Goal: Information Seeking & Learning: Learn about a topic

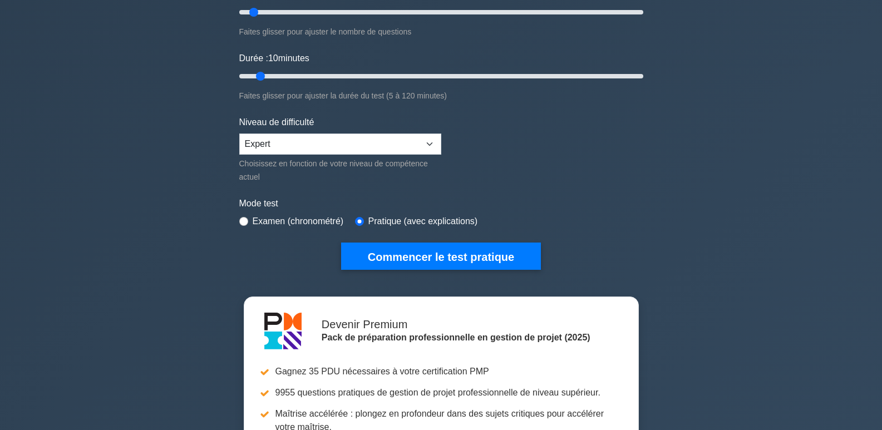
scroll to position [223, 0]
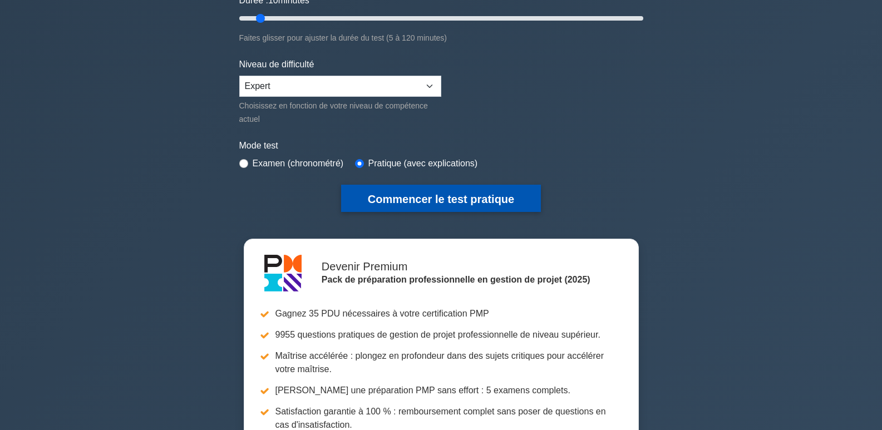
click at [462, 198] on font "Commencer le test pratique" at bounding box center [441, 199] width 146 height 12
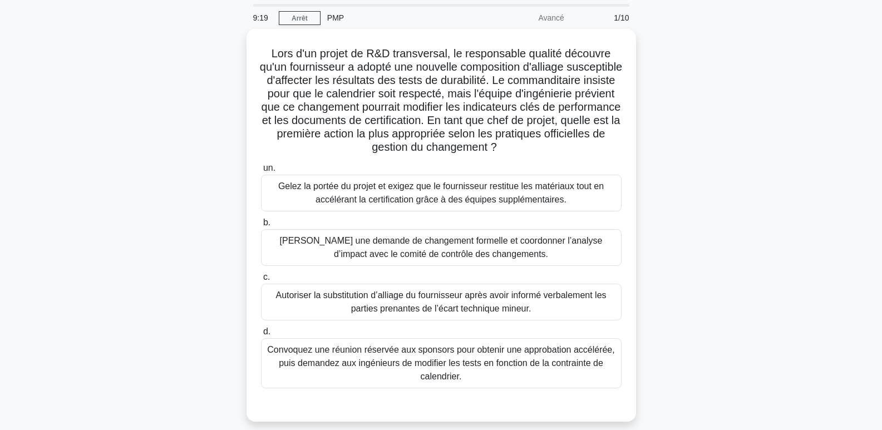
scroll to position [56, 0]
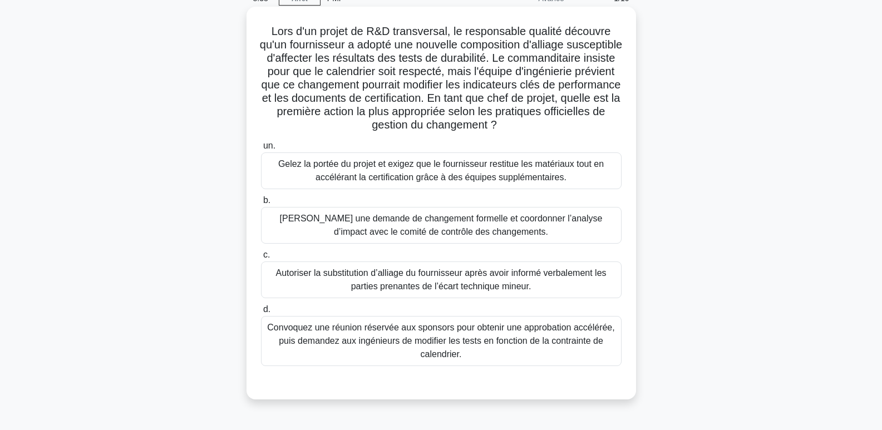
click at [418, 228] on font "[PERSON_NAME] une demande de changement formelle et coordonner l’analyse d’impa…" at bounding box center [441, 225] width 323 height 23
click at [261, 204] on input "b. Soumettre une demande de changement formelle et coordonner l’analyse d’impac…" at bounding box center [261, 200] width 0 height 7
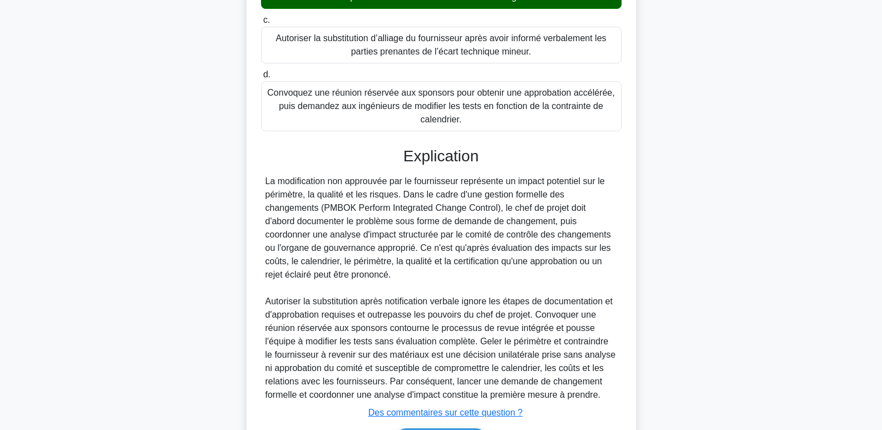
scroll to position [365, 0]
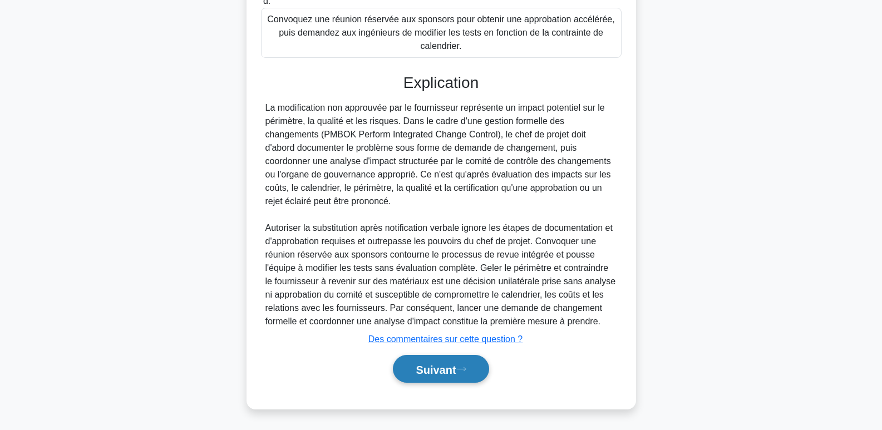
click at [426, 365] on font "Suivant" at bounding box center [436, 369] width 40 height 12
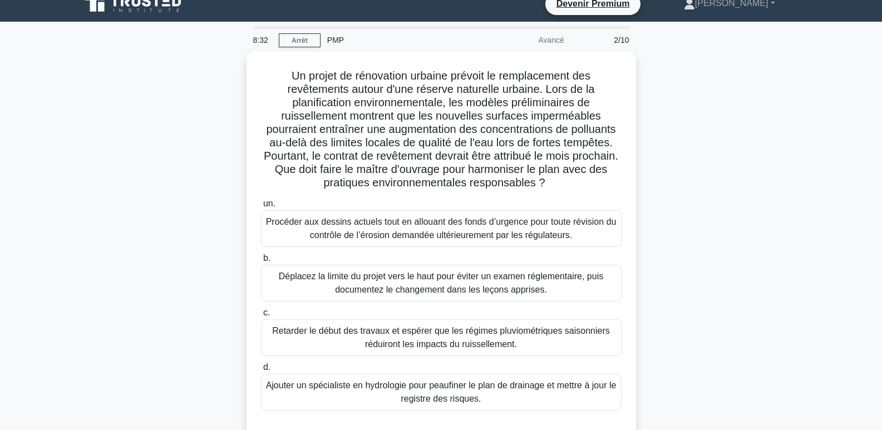
scroll to position [0, 0]
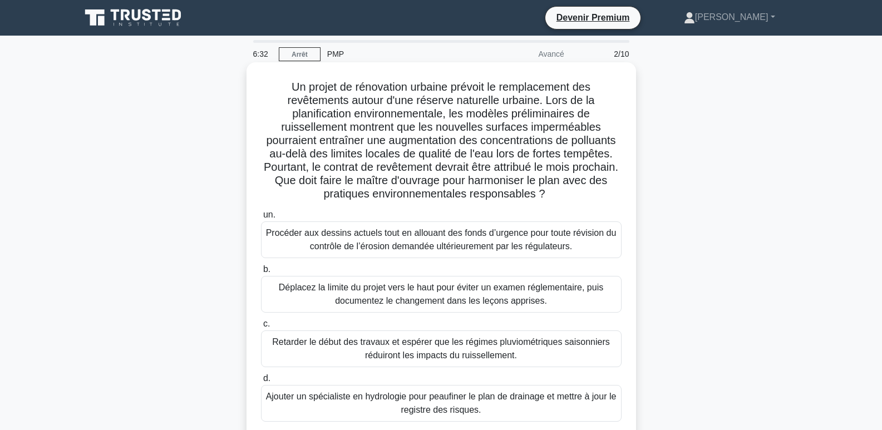
click at [408, 295] on font "Déplacez la limite du projet vers le haut pour éviter un examen réglementaire, …" at bounding box center [441, 294] width 324 height 23
click at [261, 273] on input "b. Déplacez la limite du projet vers le haut pour éviter un examen réglementair…" at bounding box center [261, 269] width 0 height 7
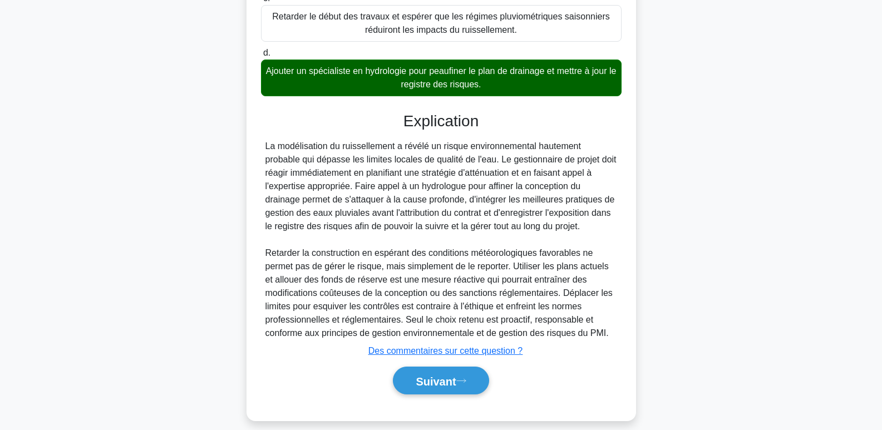
scroll to position [334, 0]
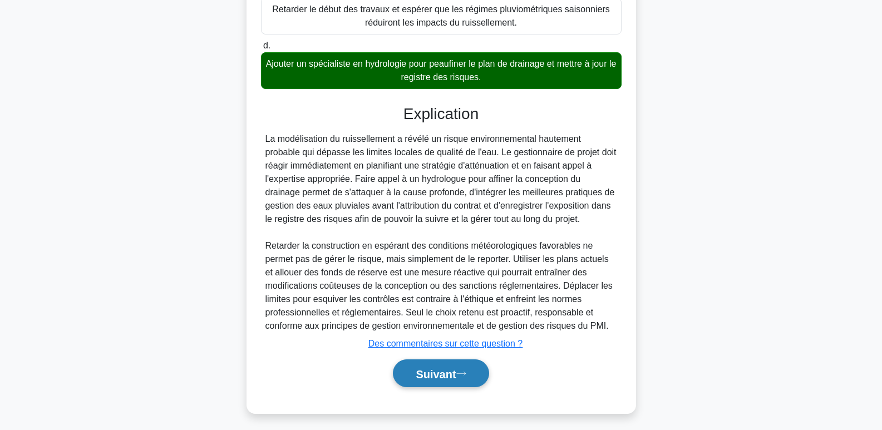
click at [466, 380] on button "Suivant" at bounding box center [441, 373] width 96 height 28
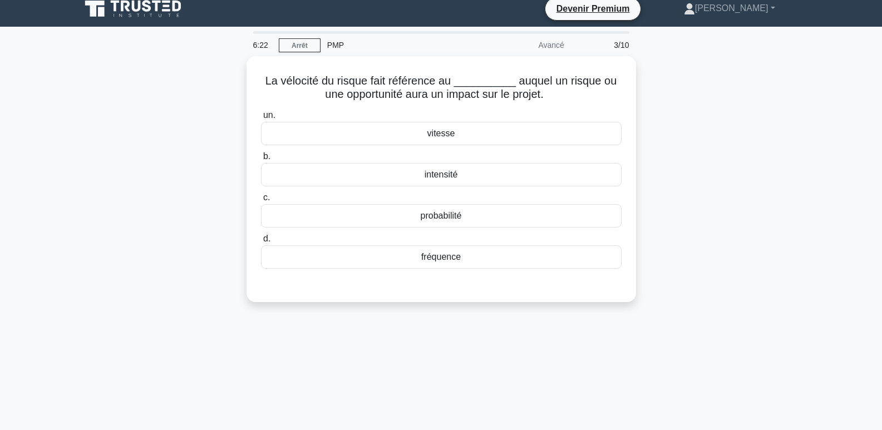
scroll to position [0, 0]
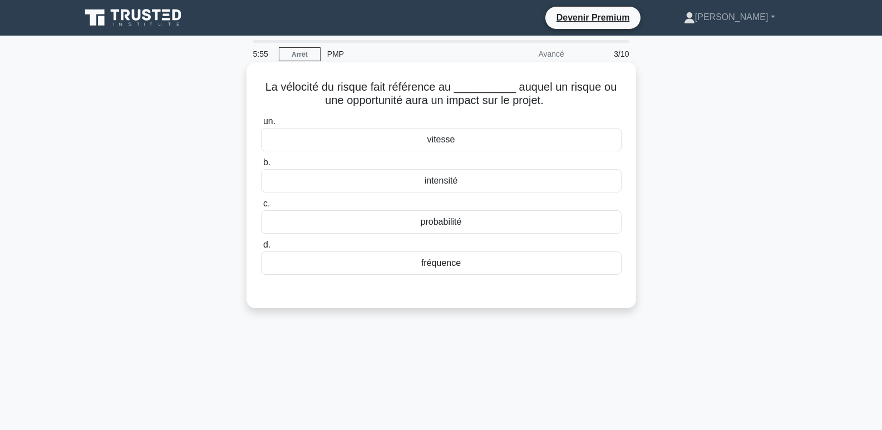
click at [444, 266] on font "fréquence" at bounding box center [440, 262] width 39 height 9
click at [261, 249] on input "d. fréquence" at bounding box center [261, 244] width 0 height 7
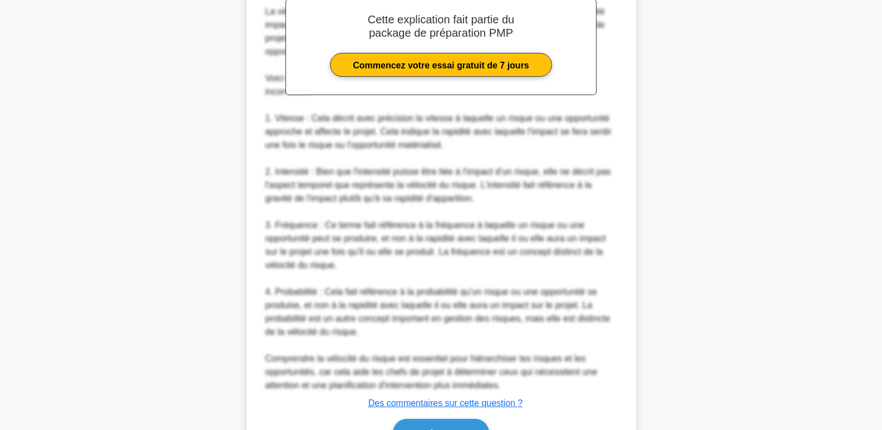
scroll to position [389, 0]
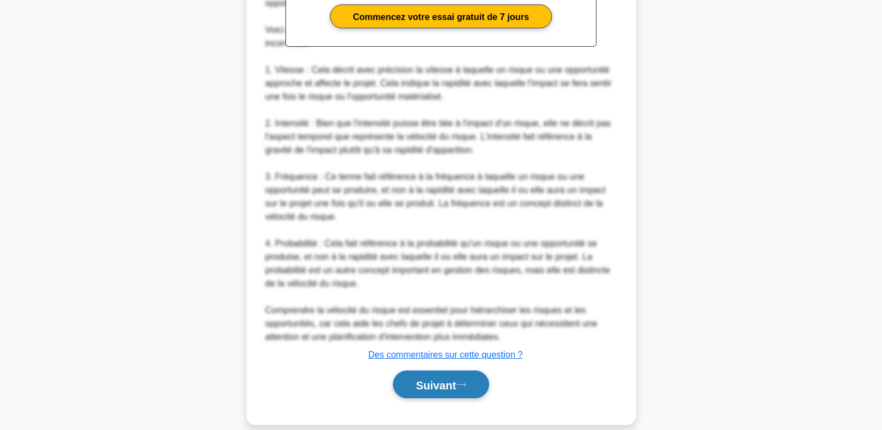
click at [448, 383] on font "Suivant" at bounding box center [436, 385] width 40 height 12
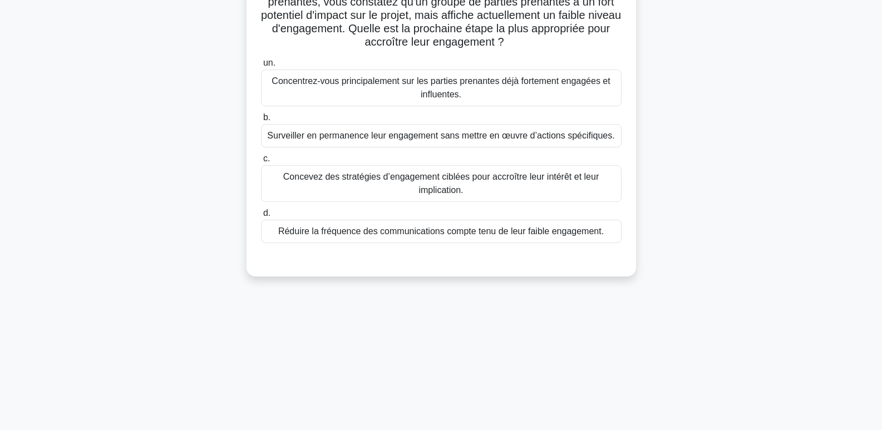
scroll to position [0, 0]
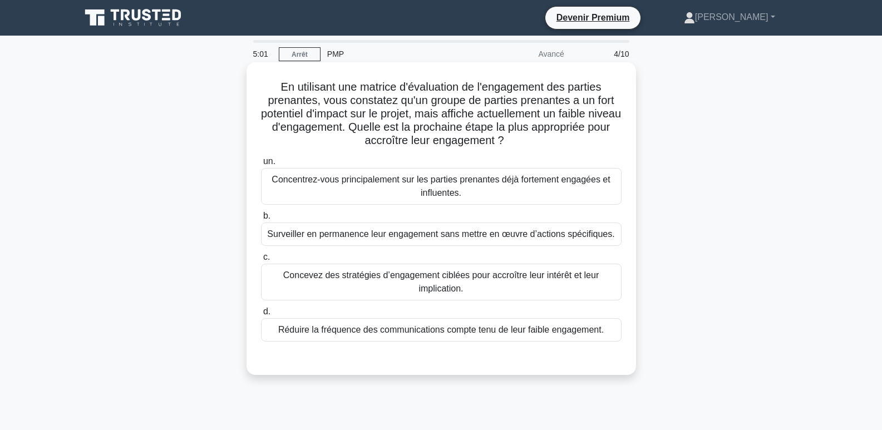
click at [452, 278] on font "Concevez des stratégies d’engagement ciblées pour accroître leur intérêt et leu…" at bounding box center [440, 281] width 315 height 23
click at [261, 261] on input "c. Concevez des stratégies d’engagement ciblées pour accroître leur intérêt et …" at bounding box center [261, 257] width 0 height 7
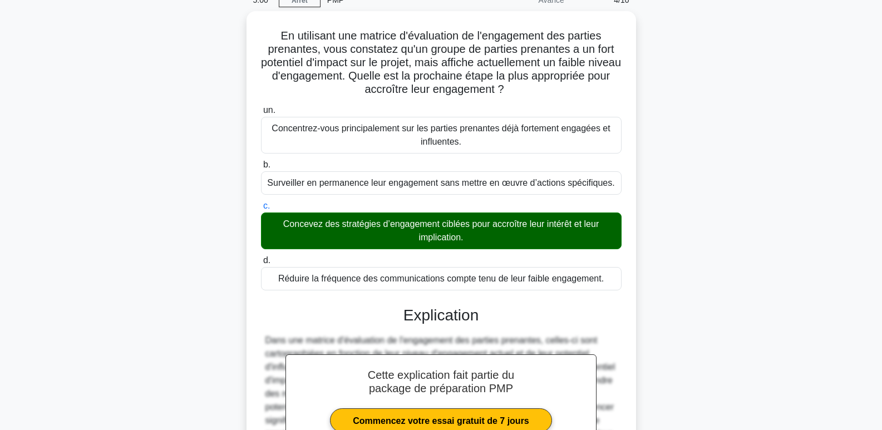
scroll to position [312, 0]
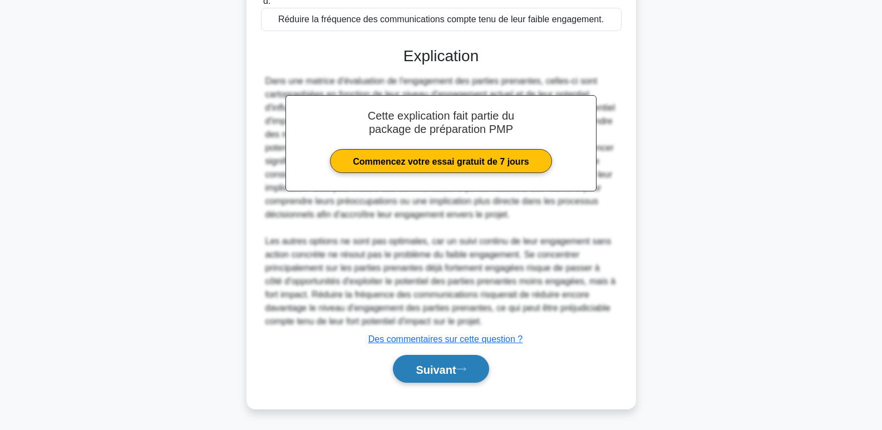
click at [456, 373] on font "Suivant" at bounding box center [436, 369] width 40 height 12
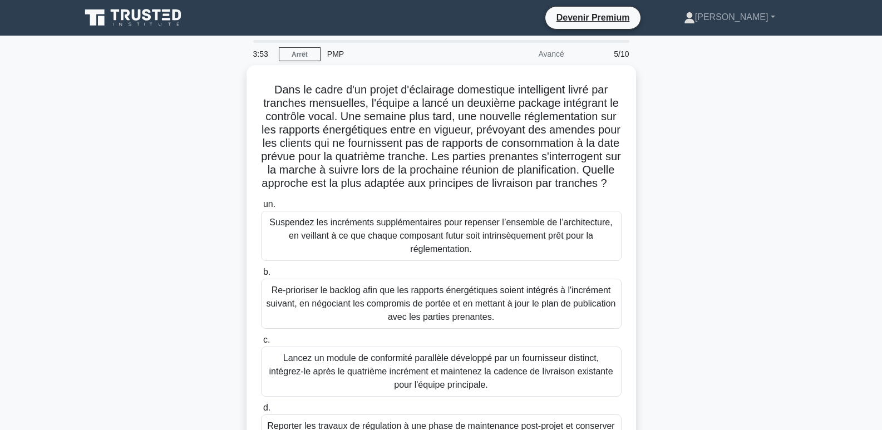
scroll to position [56, 0]
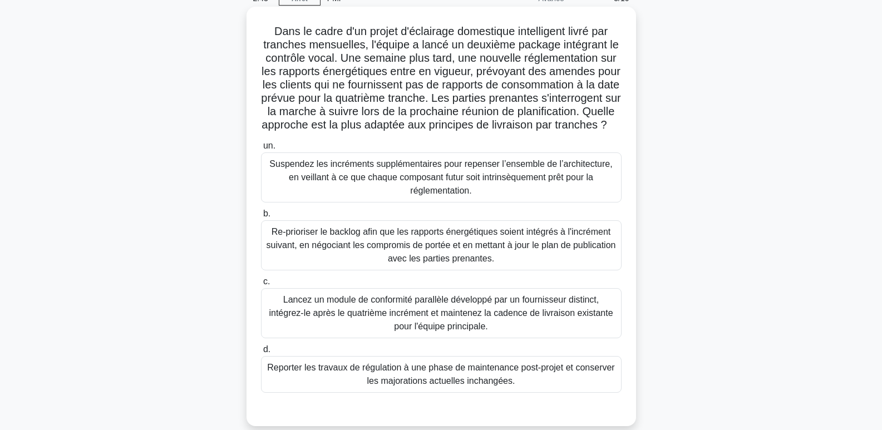
click at [422, 252] on font "Re-prioriser le backlog afin que les rapports énergétiques soient intégrés à l'…" at bounding box center [441, 245] width 350 height 40
click at [261, 217] on input "b. Re-prioriser le backlog afin que les rapports énergétiques soient intégrés à…" at bounding box center [261, 213] width 0 height 7
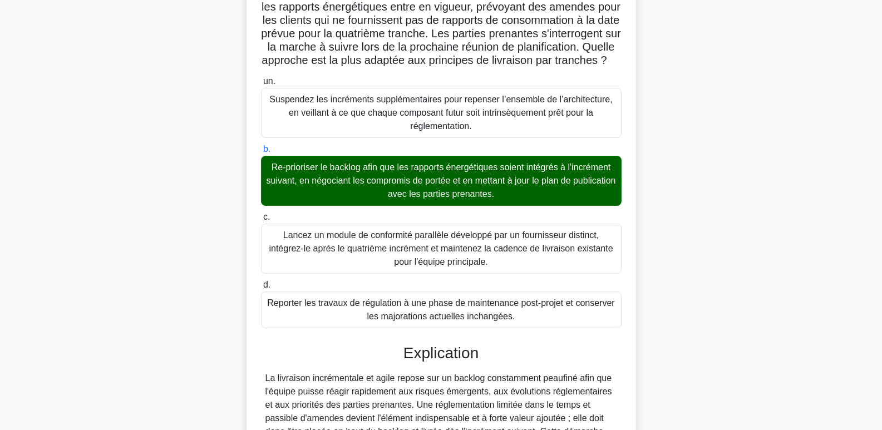
scroll to position [392, 0]
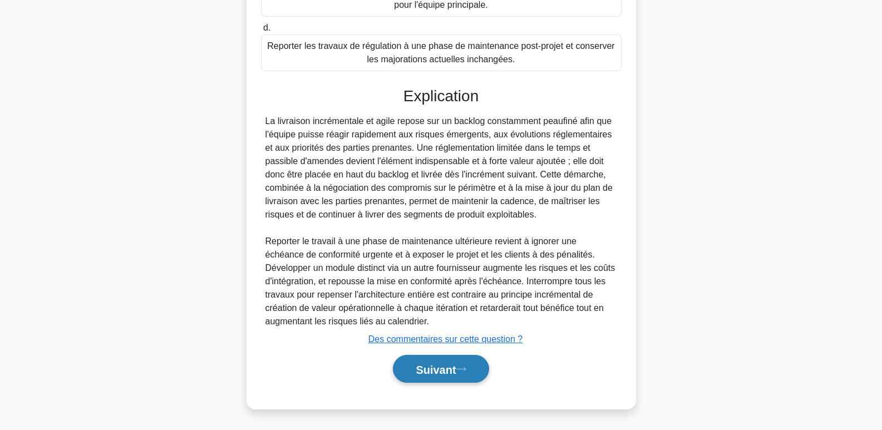
click at [434, 372] on font "Suivant" at bounding box center [436, 369] width 40 height 12
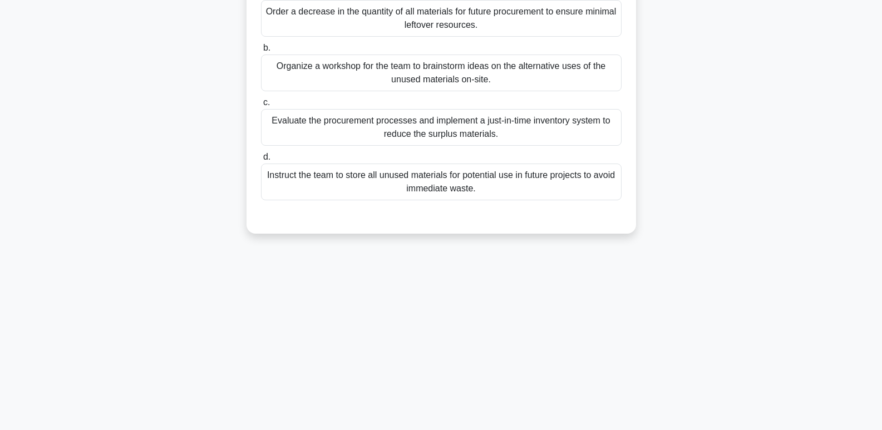
scroll to position [0, 0]
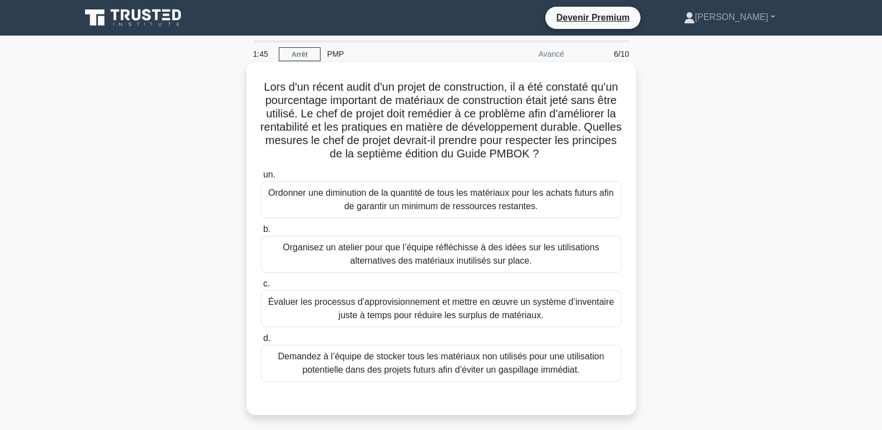
click at [404, 251] on font "Organisez un atelier pour que l’équipe réfléchisse à des idées sur les utilisat…" at bounding box center [441, 254] width 316 height 23
click at [261, 233] on input "b. Organisez un atelier pour que l’équipe réfléchisse à des idées sur les utili…" at bounding box center [261, 229] width 0 height 7
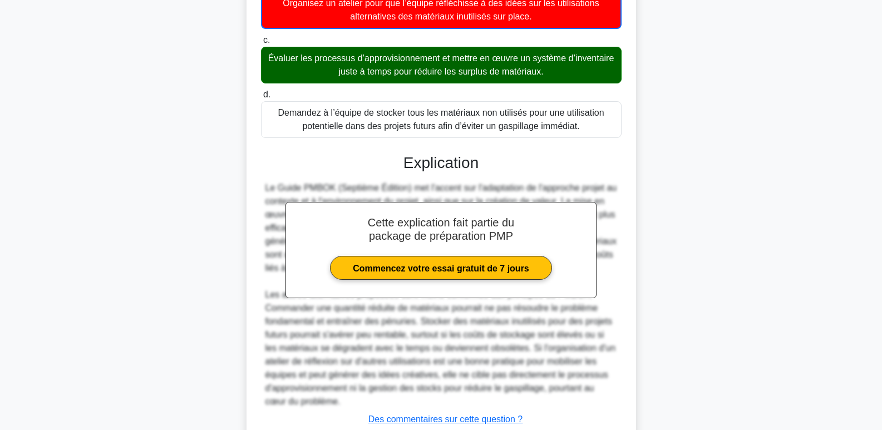
scroll to position [326, 0]
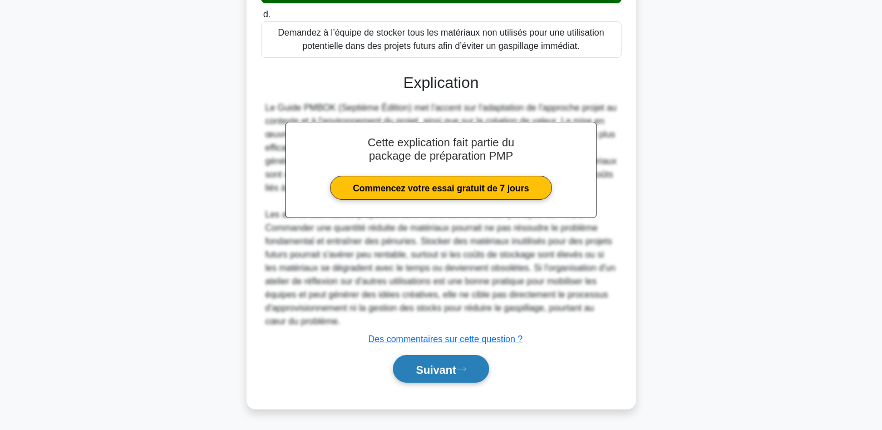
click at [428, 374] on font "Suivant" at bounding box center [436, 369] width 40 height 12
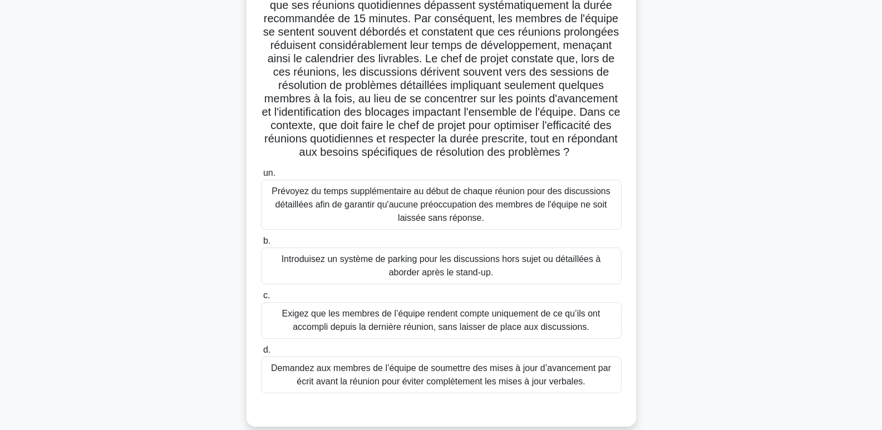
scroll to position [111, 0]
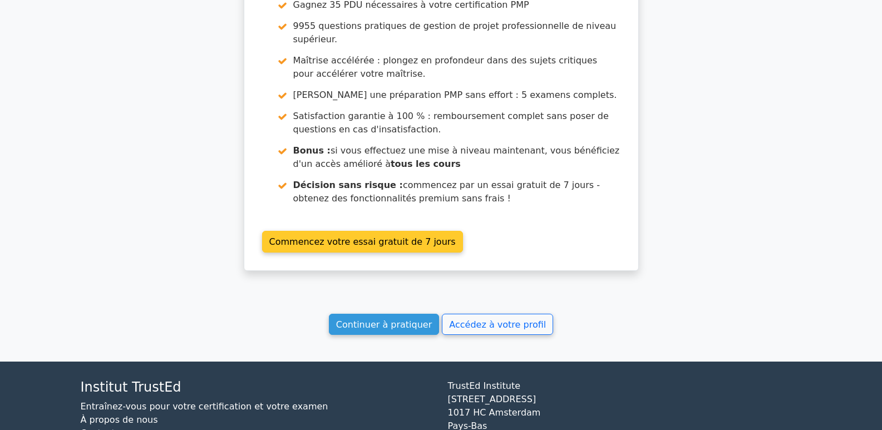
scroll to position [1989, 0]
